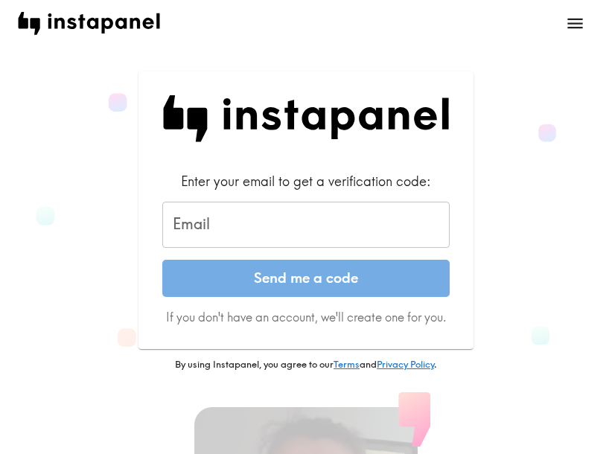
click at [186, 225] on input "Email" at bounding box center [306, 225] width 288 height 46
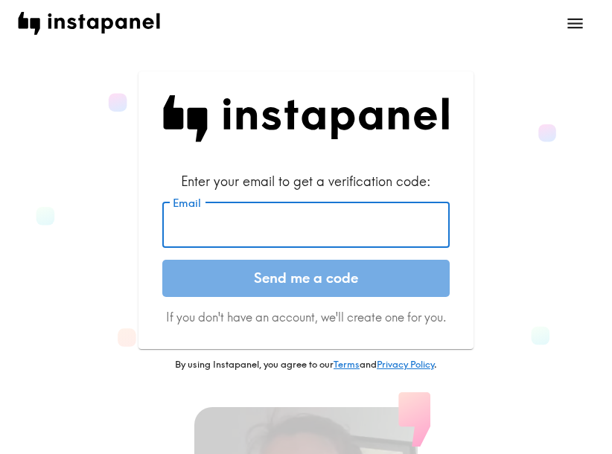
paste input "[EMAIL_ADDRESS][DOMAIN_NAME]"
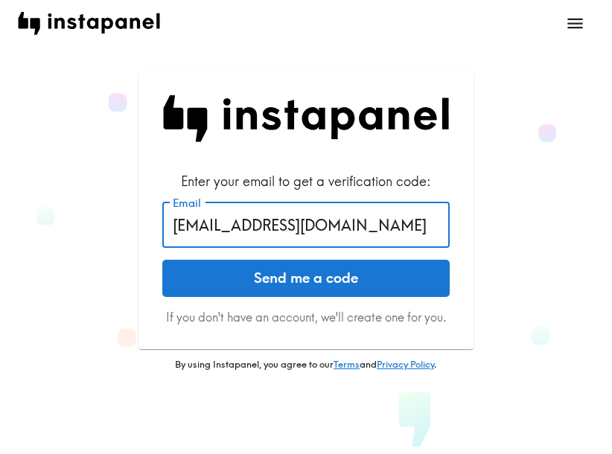
type input "[EMAIL_ADDRESS][DOMAIN_NAME]"
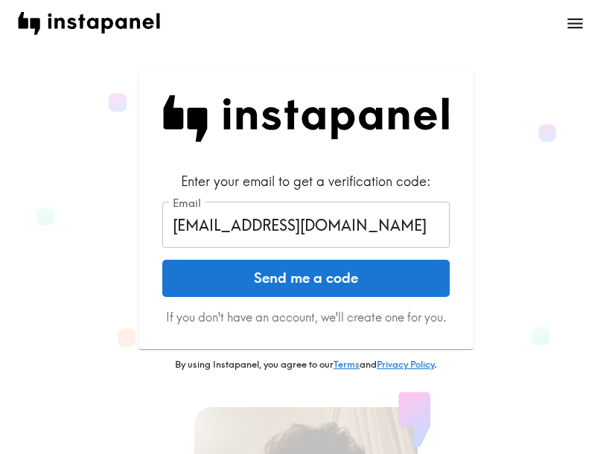
click at [234, 282] on button "Send me a code" at bounding box center [306, 278] width 288 height 37
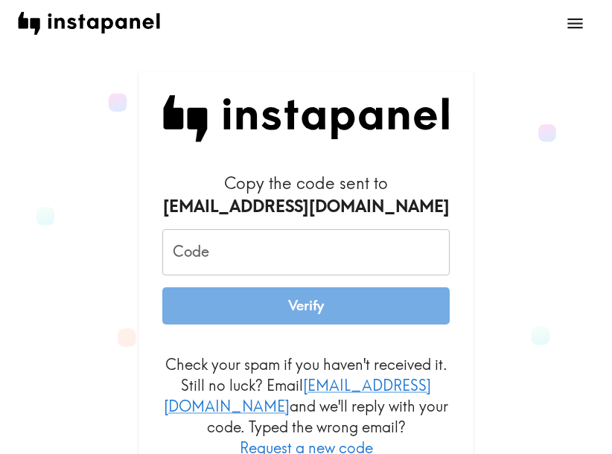
click at [285, 247] on input "Code" at bounding box center [306, 252] width 288 height 46
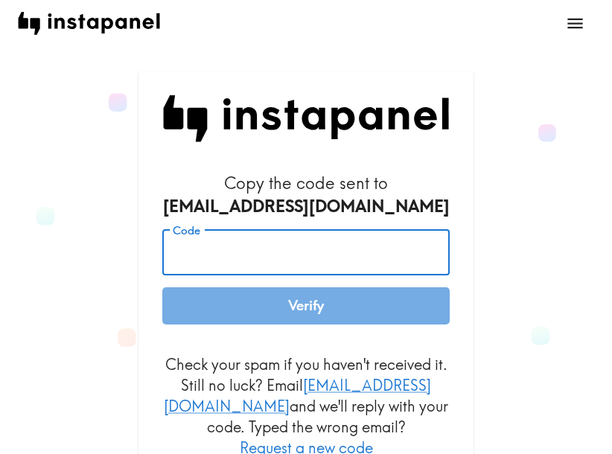
paste input "8iT_H74_FGE"
type input "8iT_H74_FGE"
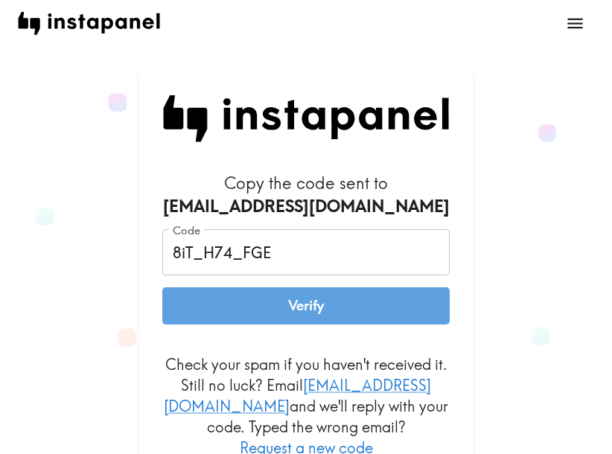
click at [285, 310] on button "Verify" at bounding box center [306, 306] width 288 height 37
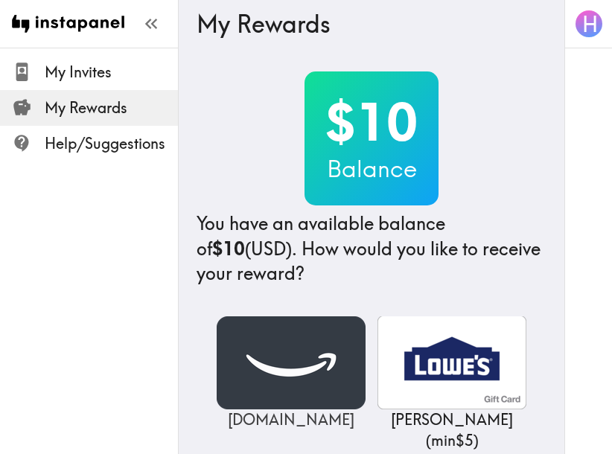
drag, startPoint x: 241, startPoint y: 373, endPoint x: 38, endPoint y: 433, distance: 212.2
click at [241, 373] on img at bounding box center [291, 363] width 149 height 93
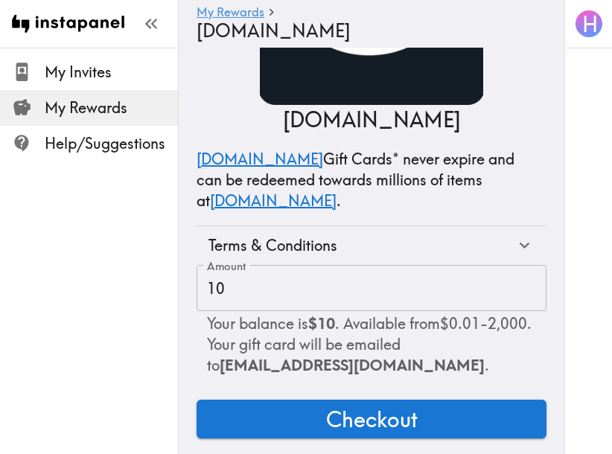
scroll to position [127, 0]
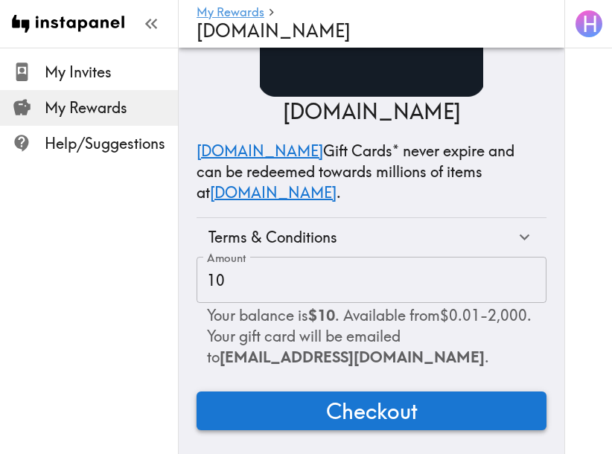
click at [305, 398] on button "Checkout" at bounding box center [372, 411] width 350 height 39
